Goal: Information Seeking & Learning: Learn about a topic

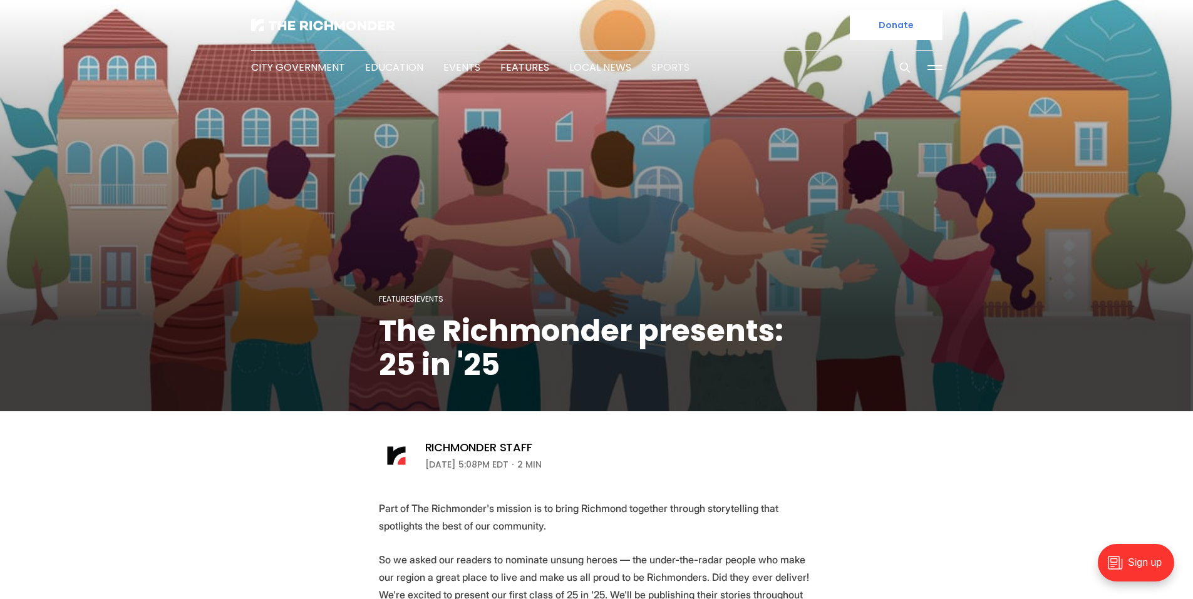
click at [664, 69] on link "Sports" at bounding box center [670, 67] width 38 height 14
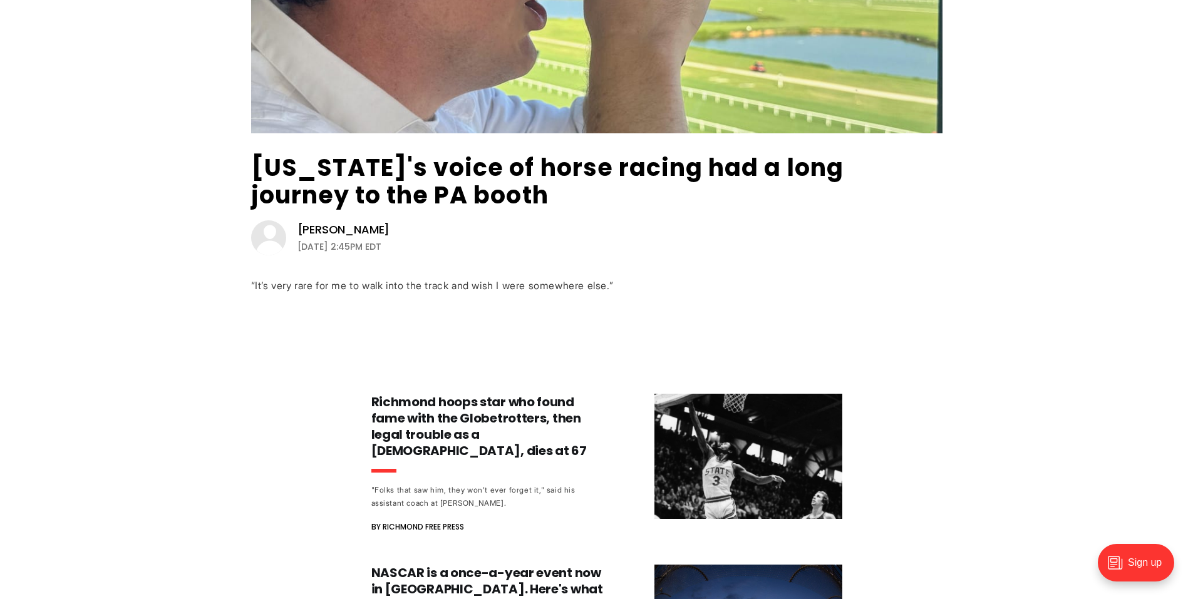
scroll to position [199, 0]
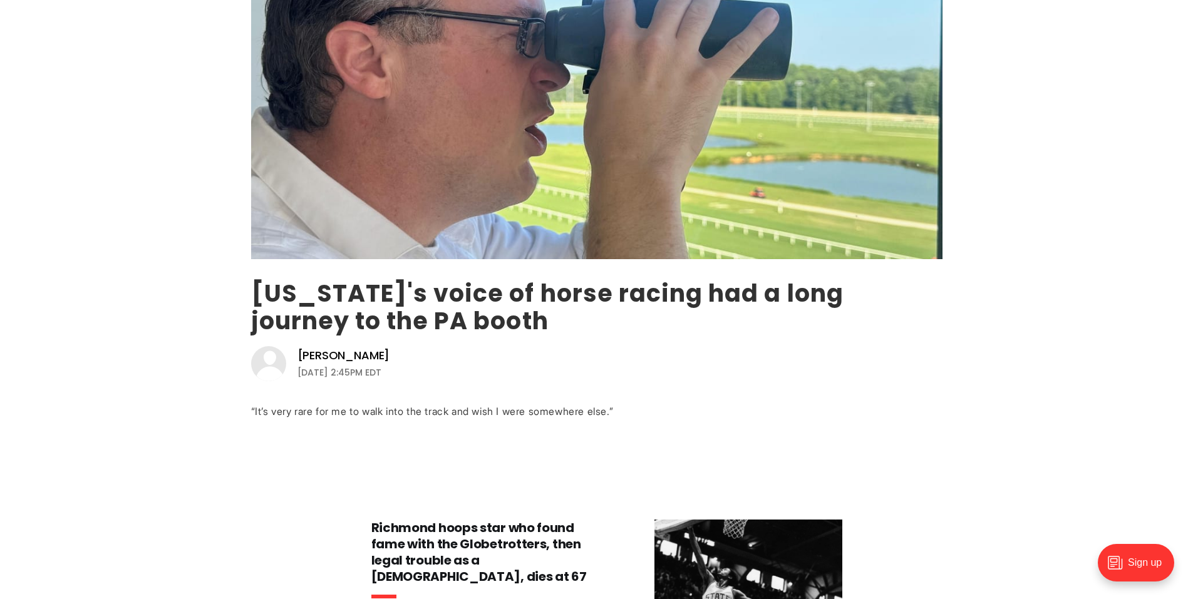
click at [472, 303] on link "Virginia's voice of horse racing had a long journey to the PA booth" at bounding box center [547, 307] width 592 height 61
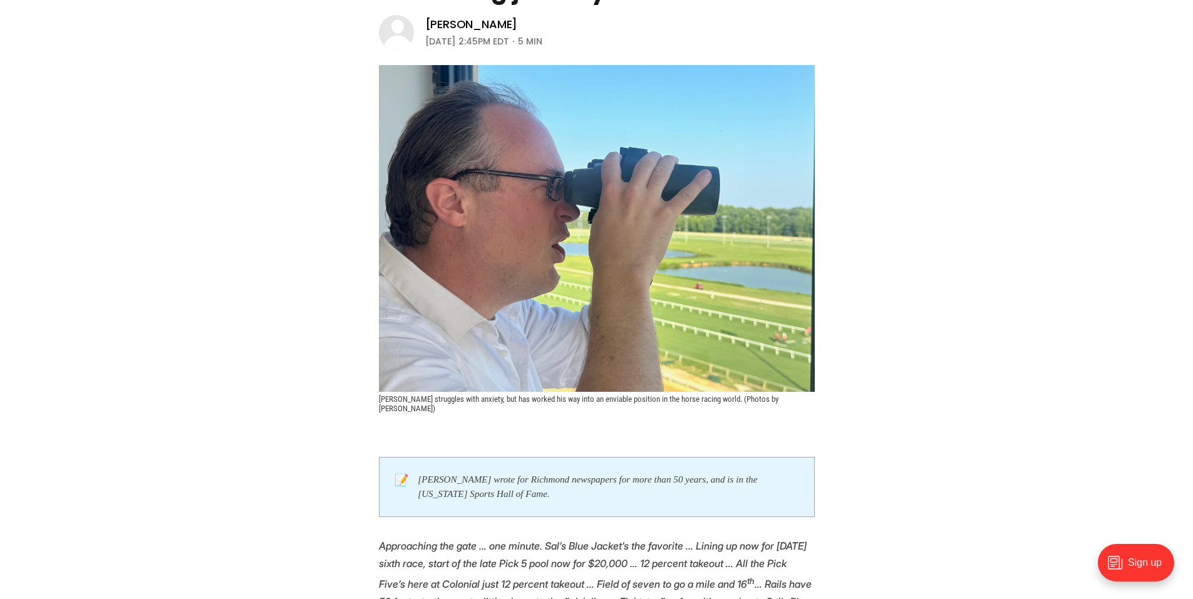
scroll to position [66, 0]
